Goal: Entertainment & Leisure: Consume media (video, audio)

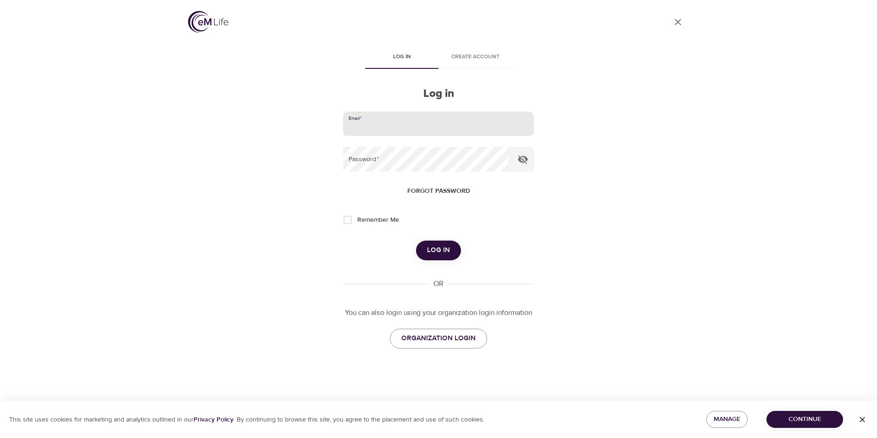
click at [430, 124] on input "email" at bounding box center [438, 123] width 191 height 25
type input "[EMAIL_ADDRESS][DOMAIN_NAME]"
click at [416, 240] on button "Log in" at bounding box center [438, 249] width 45 height 19
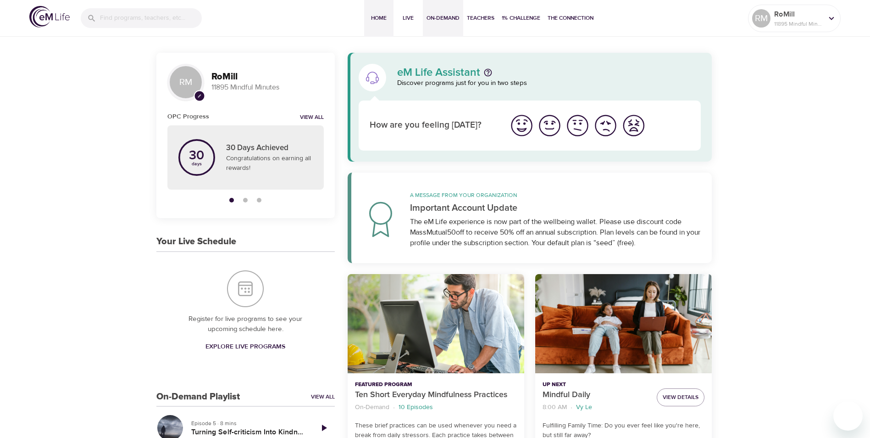
click at [442, 20] on span "On-Demand" at bounding box center [443, 18] width 33 height 10
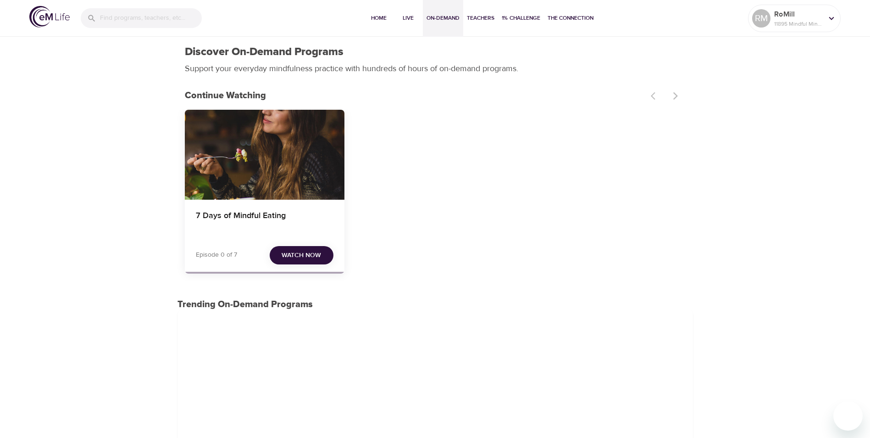
click at [296, 252] on span "Watch Now" at bounding box center [301, 255] width 39 height 11
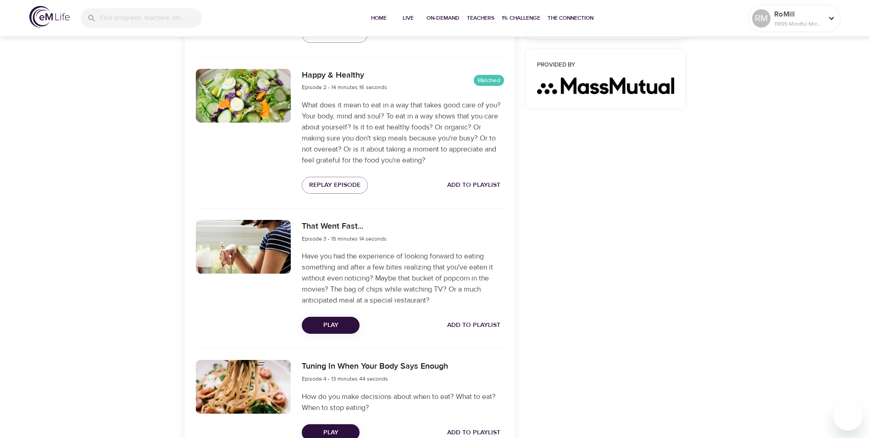
scroll to position [505, 0]
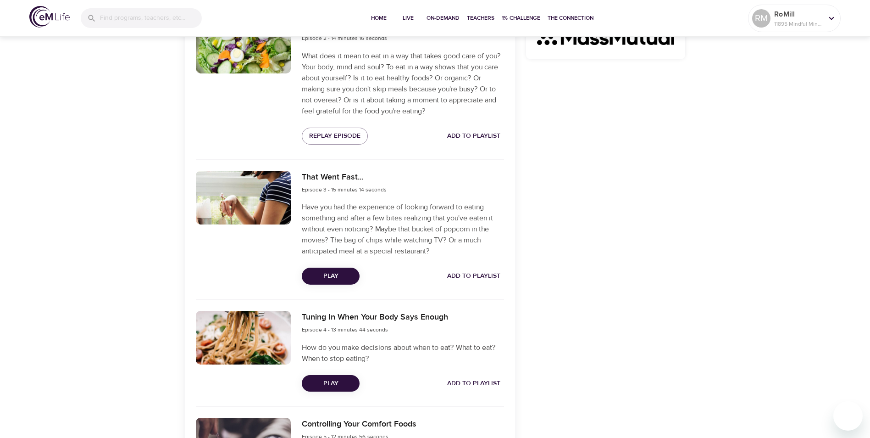
click at [339, 273] on span "Play" at bounding box center [330, 275] width 43 height 11
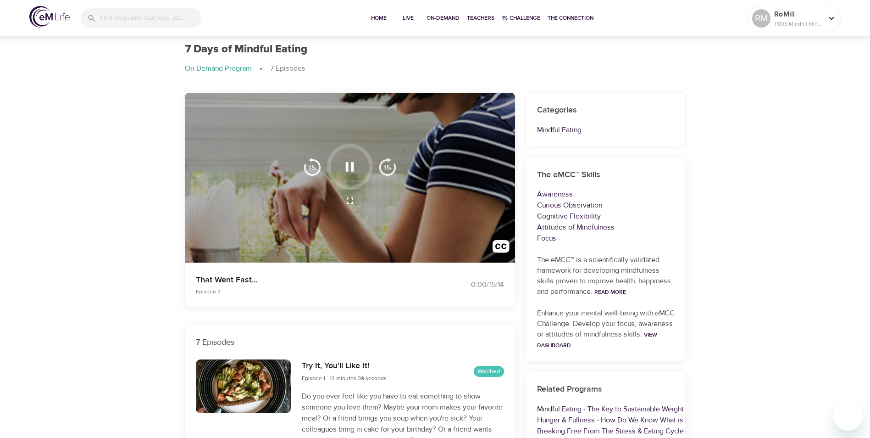
scroll to position [0, 0]
